Goal: Find specific page/section: Find specific page/section

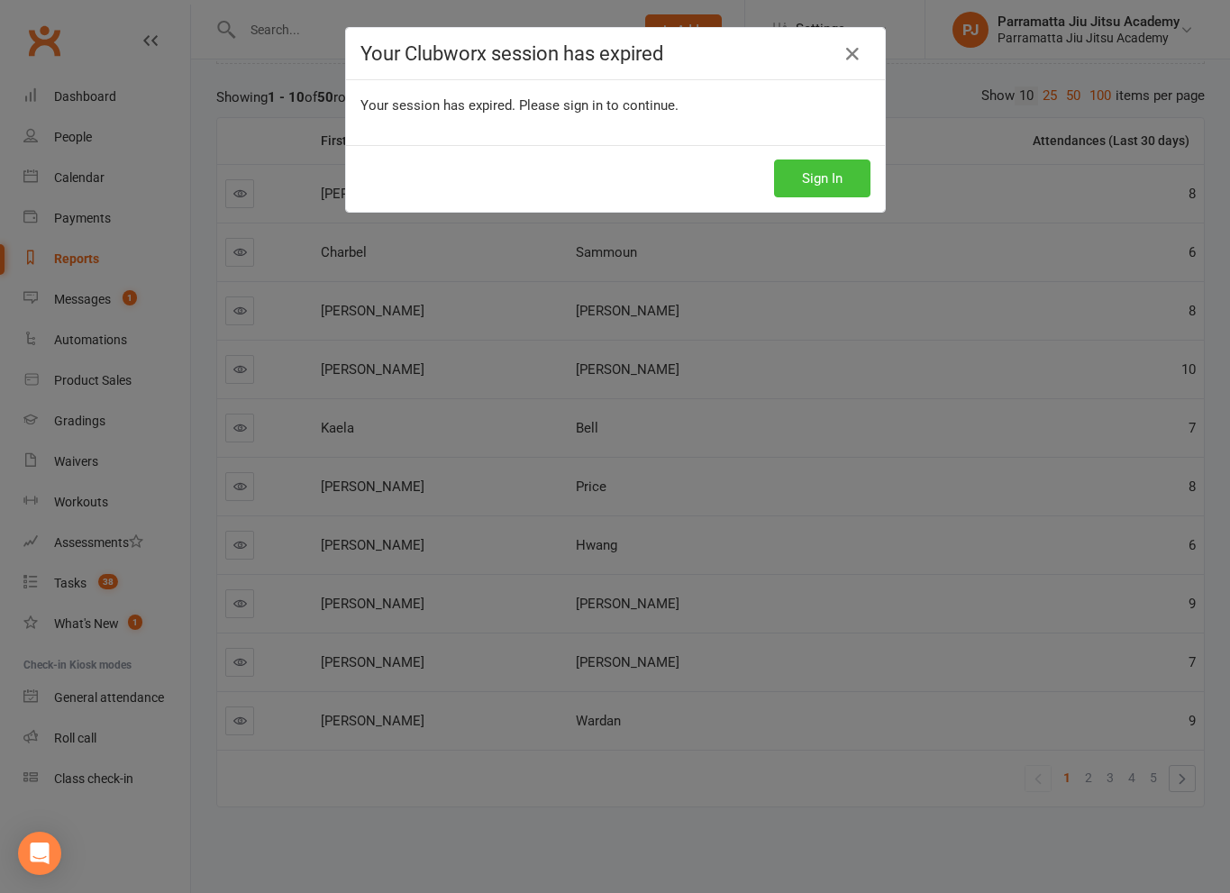
click at [798, 174] on button "Sign In" at bounding box center [822, 179] width 96 height 38
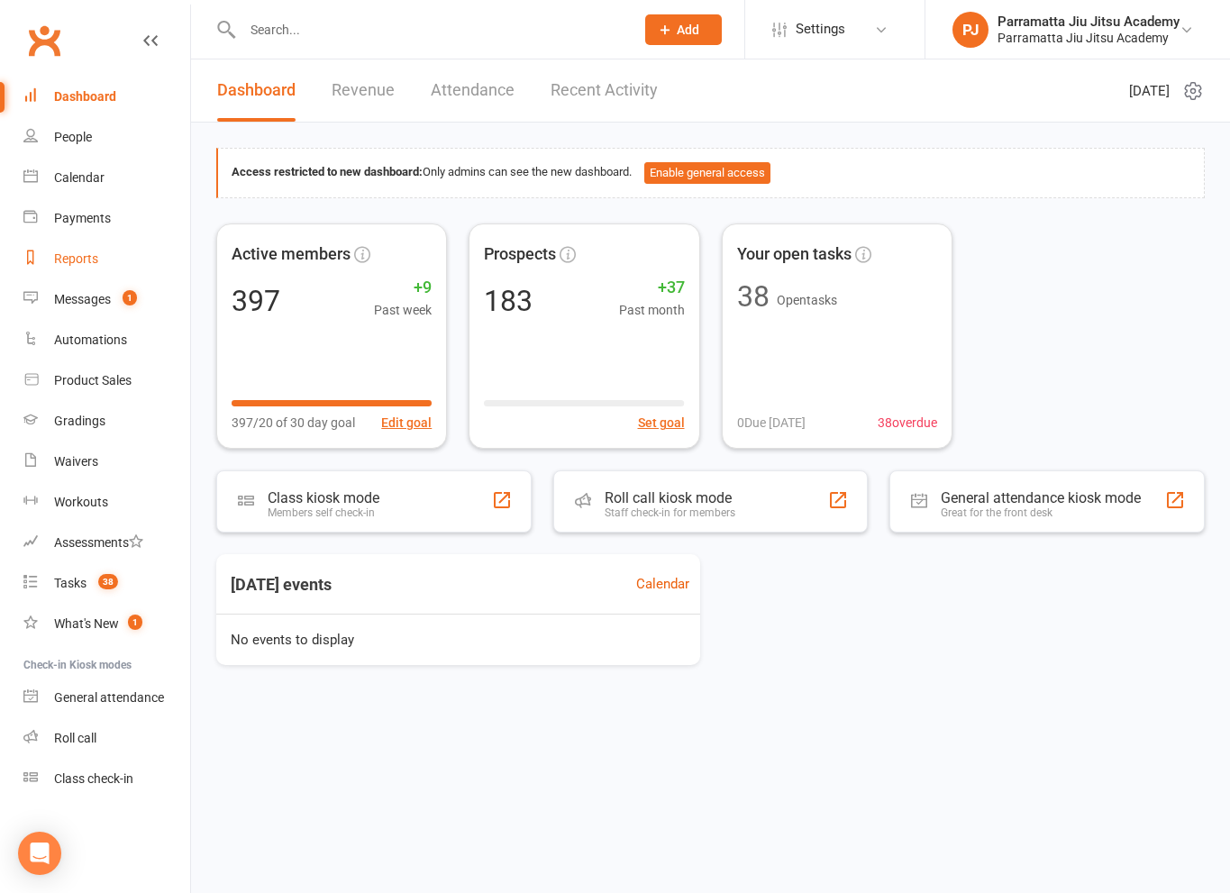
click at [95, 259] on div "Reports" at bounding box center [76, 258] width 44 height 14
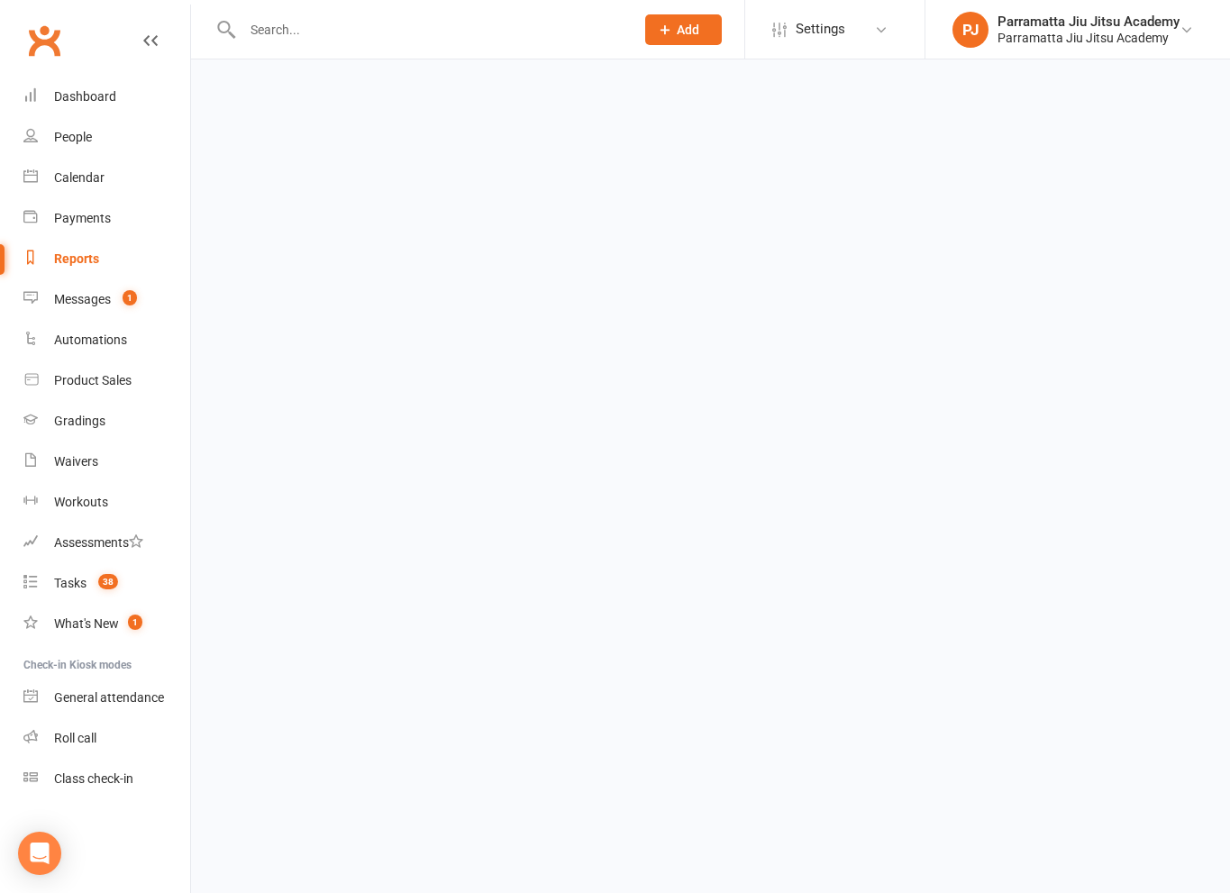
select select "25"
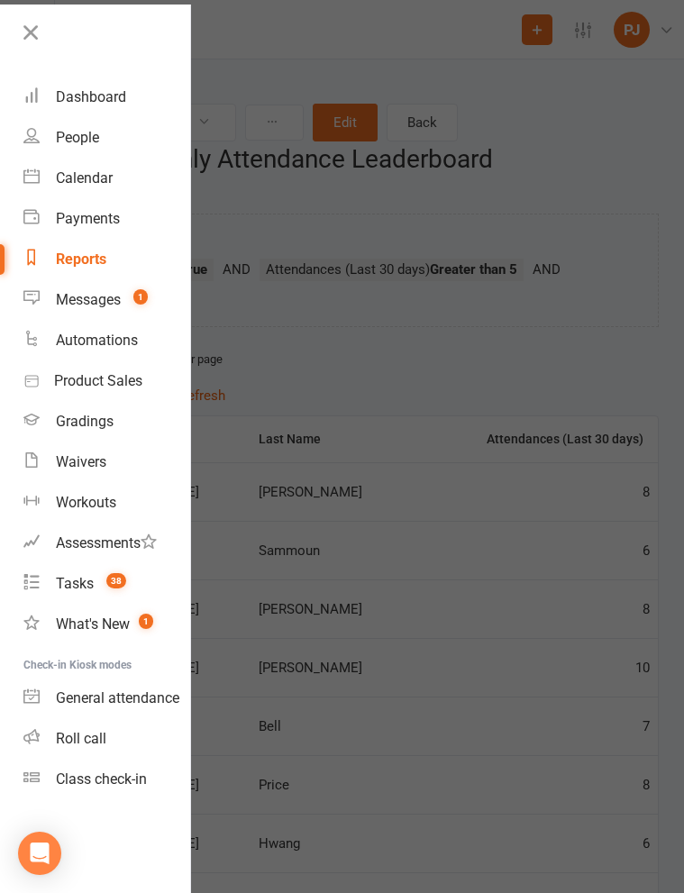
click at [400, 481] on div at bounding box center [342, 446] width 684 height 893
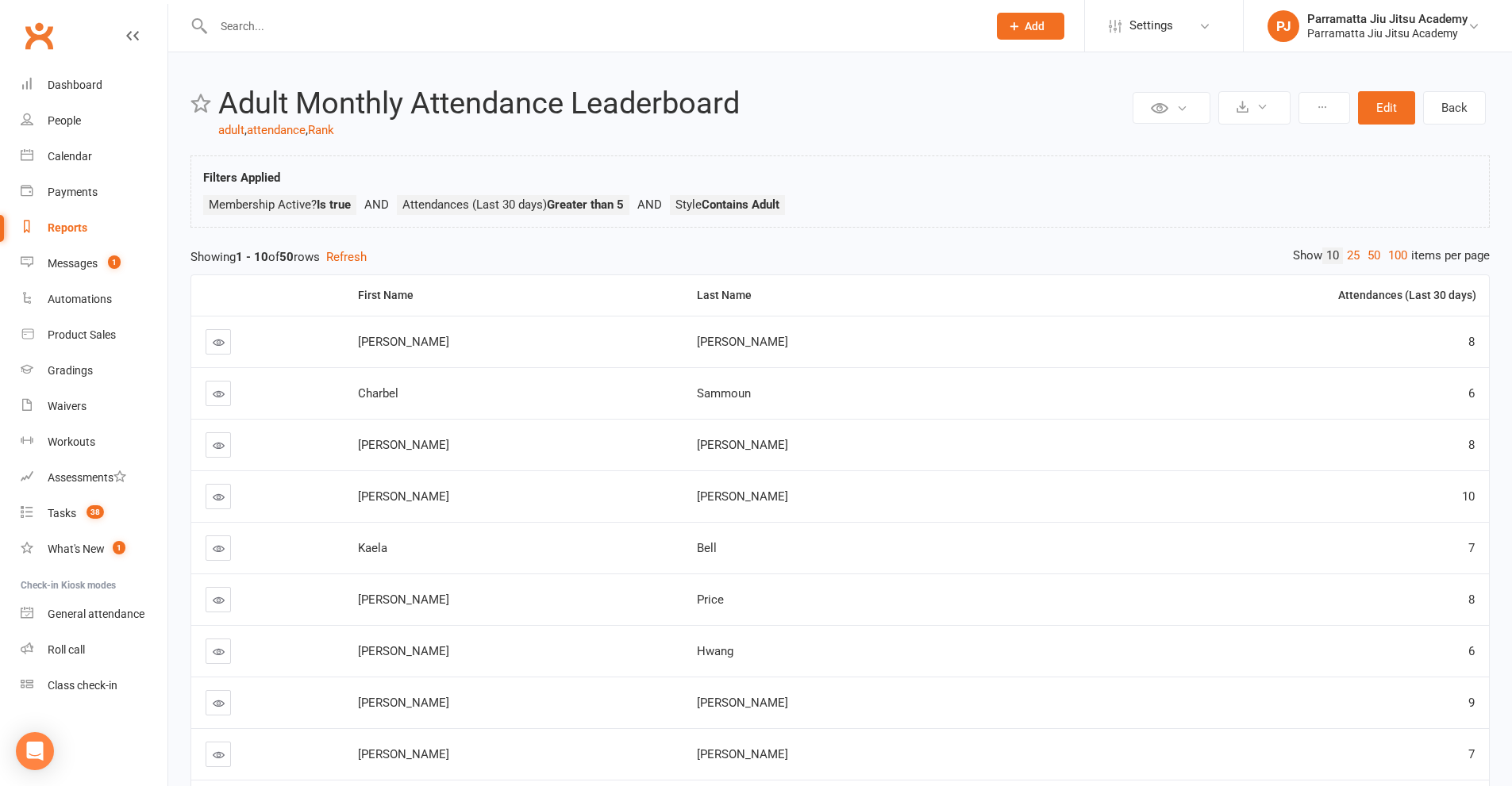
click at [66, 225] on div "Reports" at bounding box center [67, 227] width 40 height 12
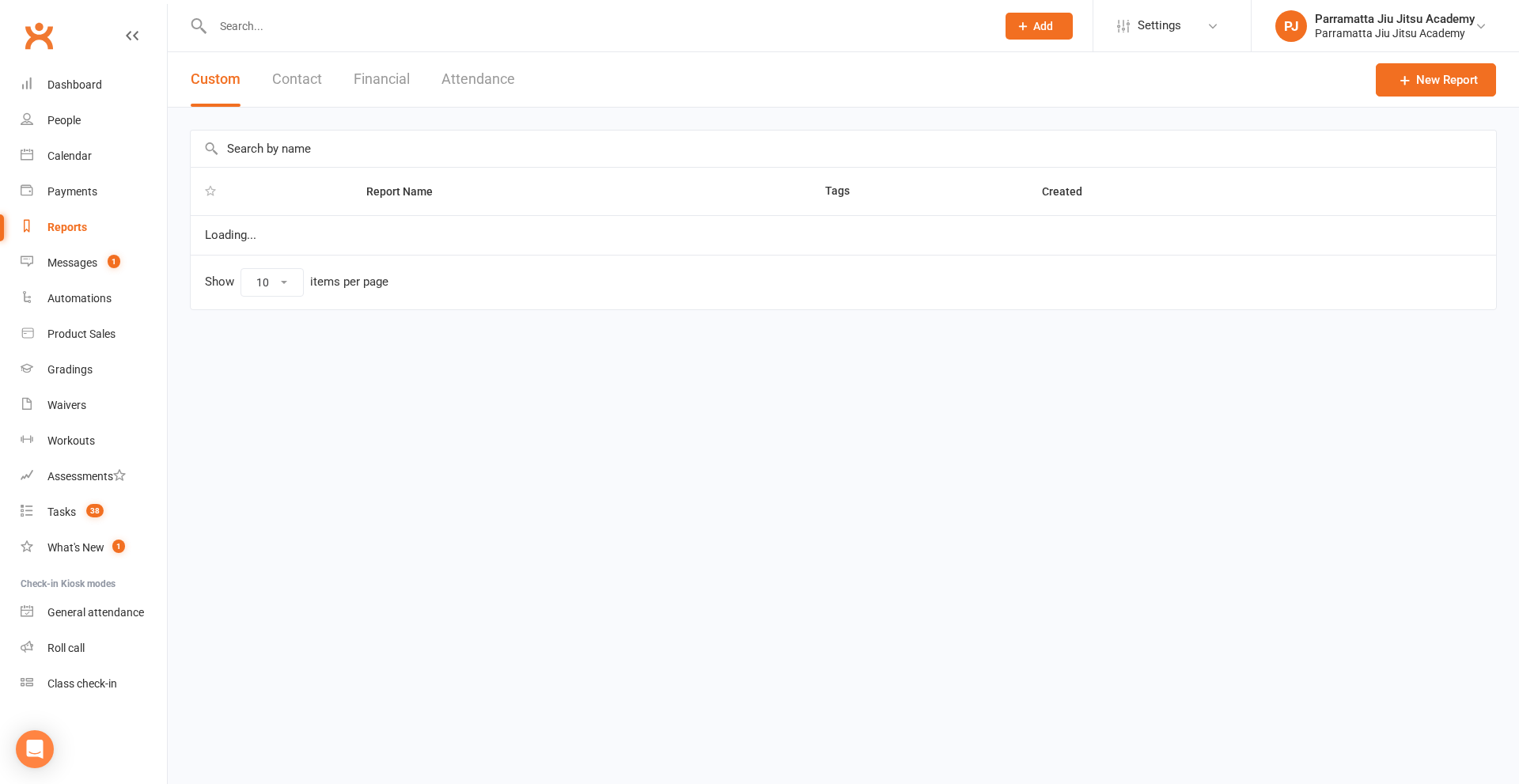
select select "25"
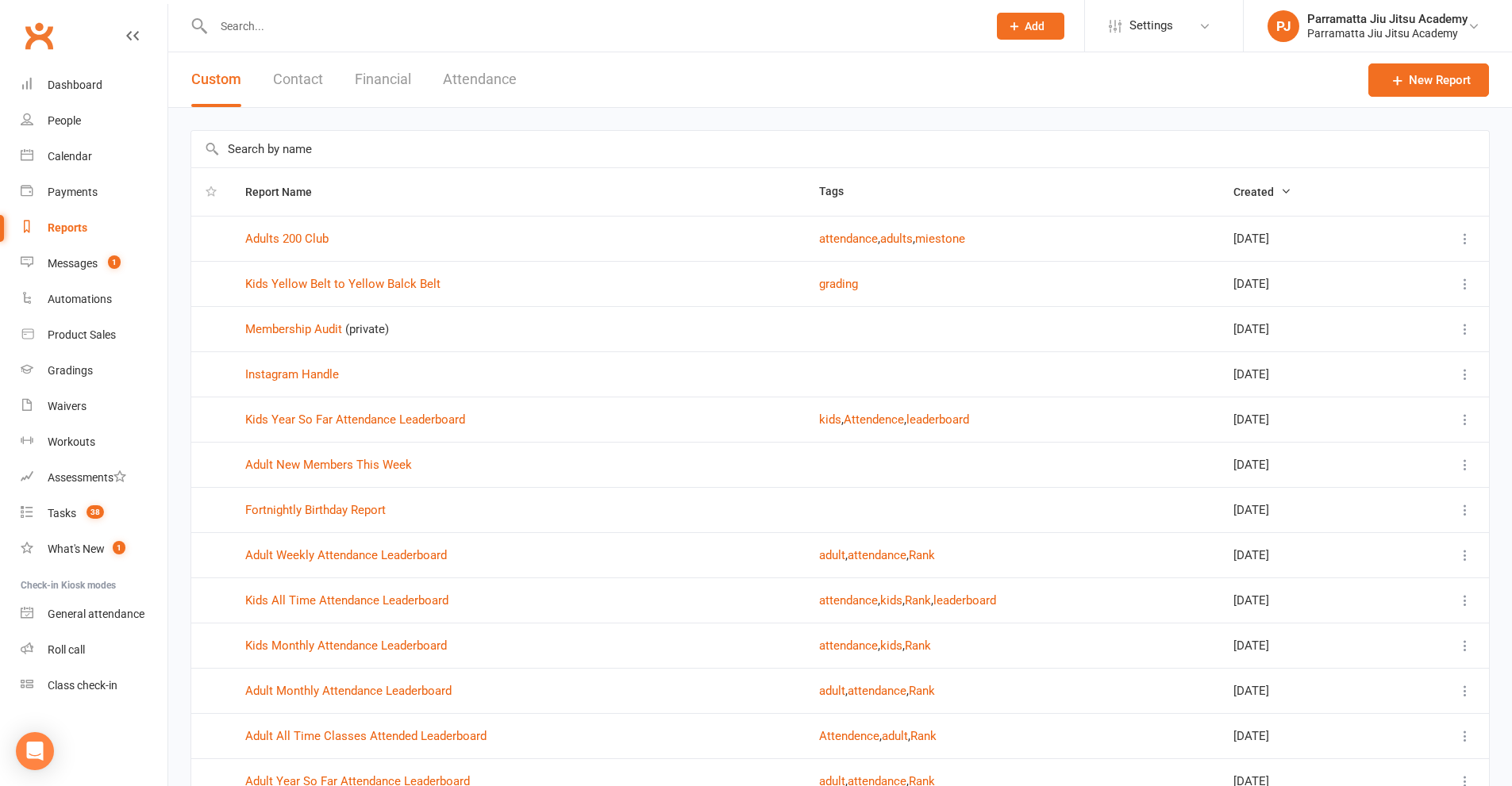
click at [324, 35] on input "text" at bounding box center [592, 26] width 767 height 22
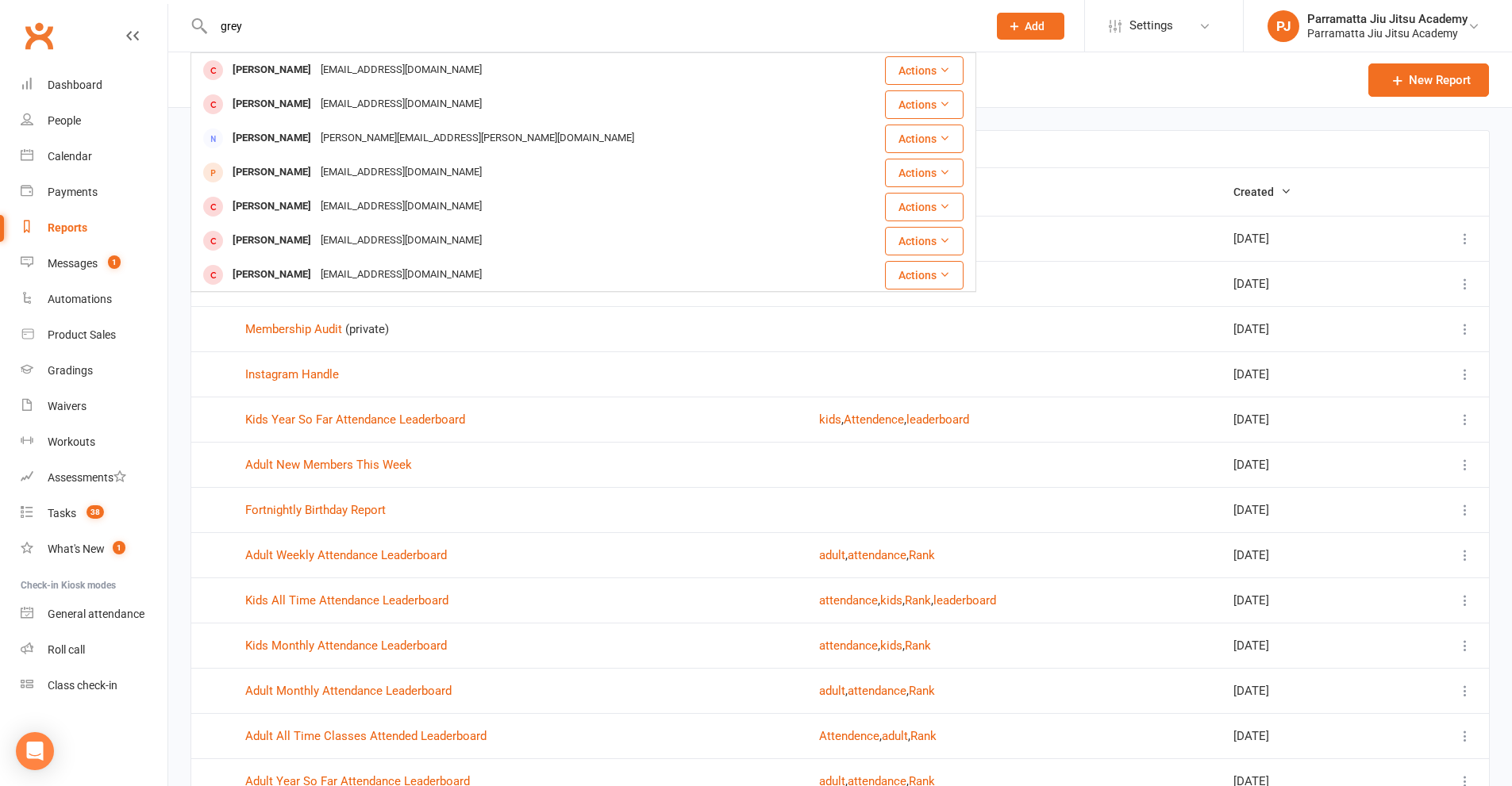
type input "grey"
click at [635, 340] on td "Membership Audit (private)" at bounding box center [518, 328] width 574 height 45
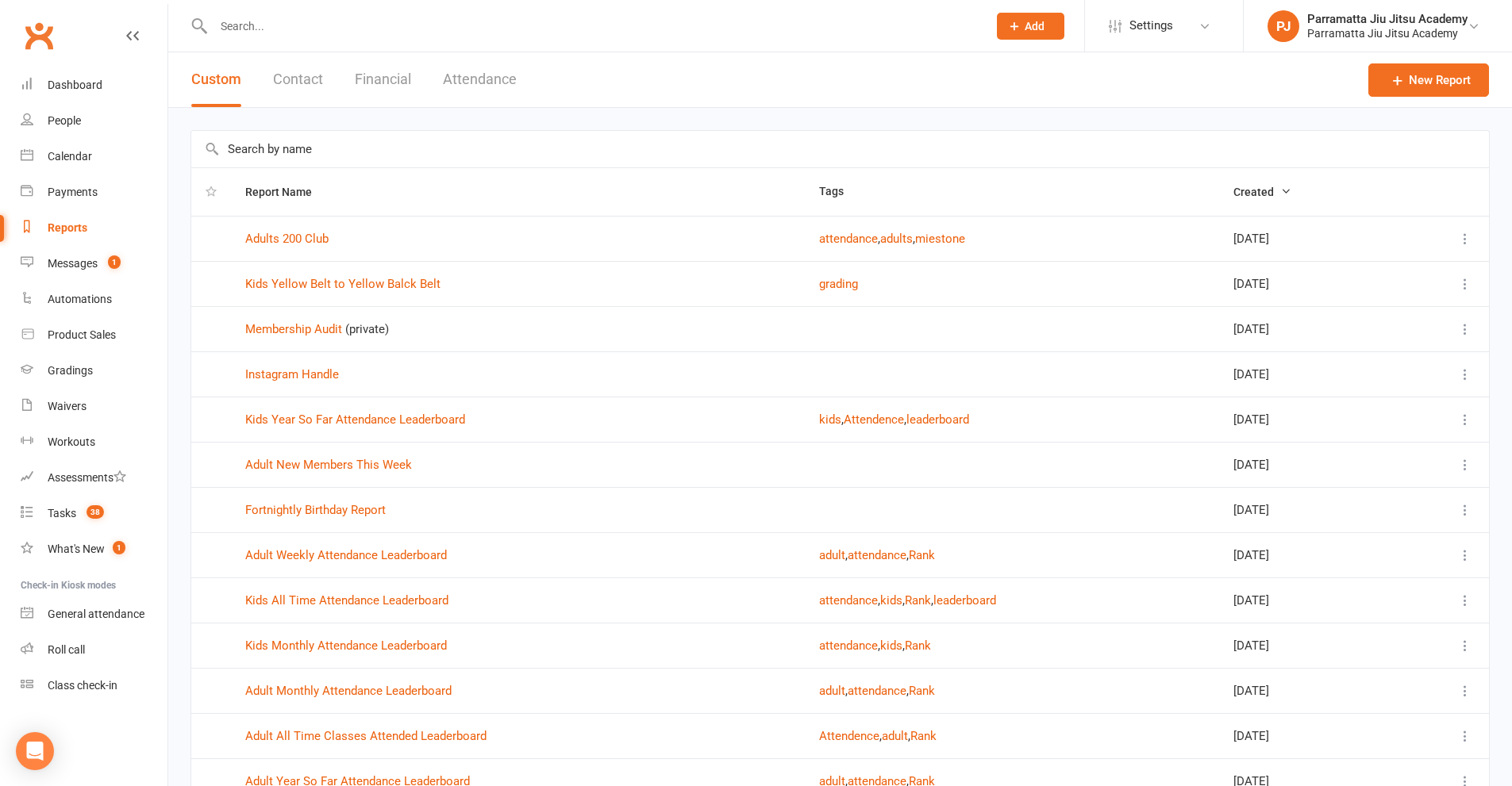
click at [373, 193] on th "Report Name" at bounding box center [518, 192] width 574 height 48
click at [270, 181] on th "Report Name" at bounding box center [518, 192] width 574 height 48
click at [284, 151] on input "text" at bounding box center [839, 149] width 1297 height 36
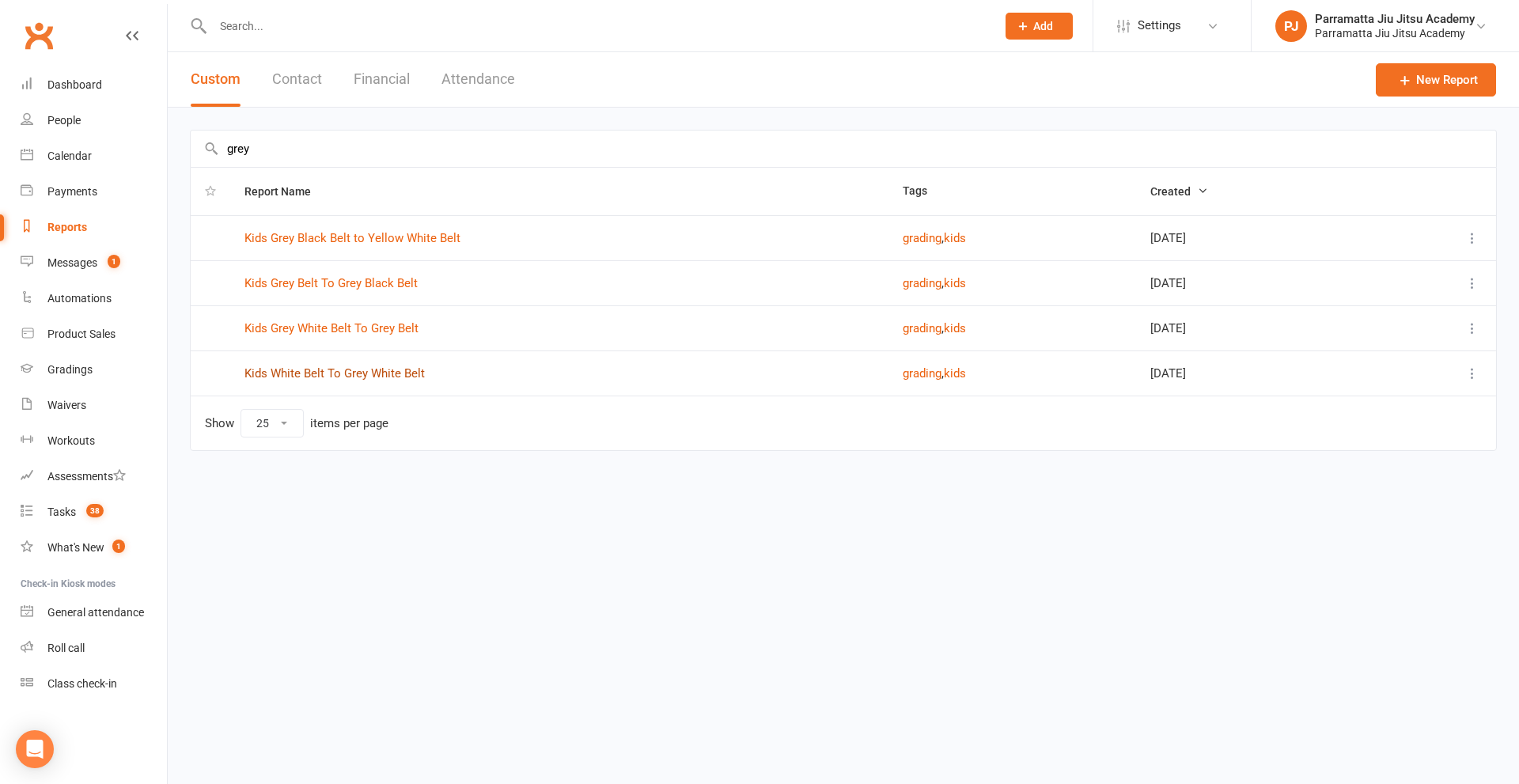
type input "grey"
click at [392, 367] on link "Kids White Belt To Grey White Belt" at bounding box center [334, 373] width 180 height 14
